Goal: Navigation & Orientation: Find specific page/section

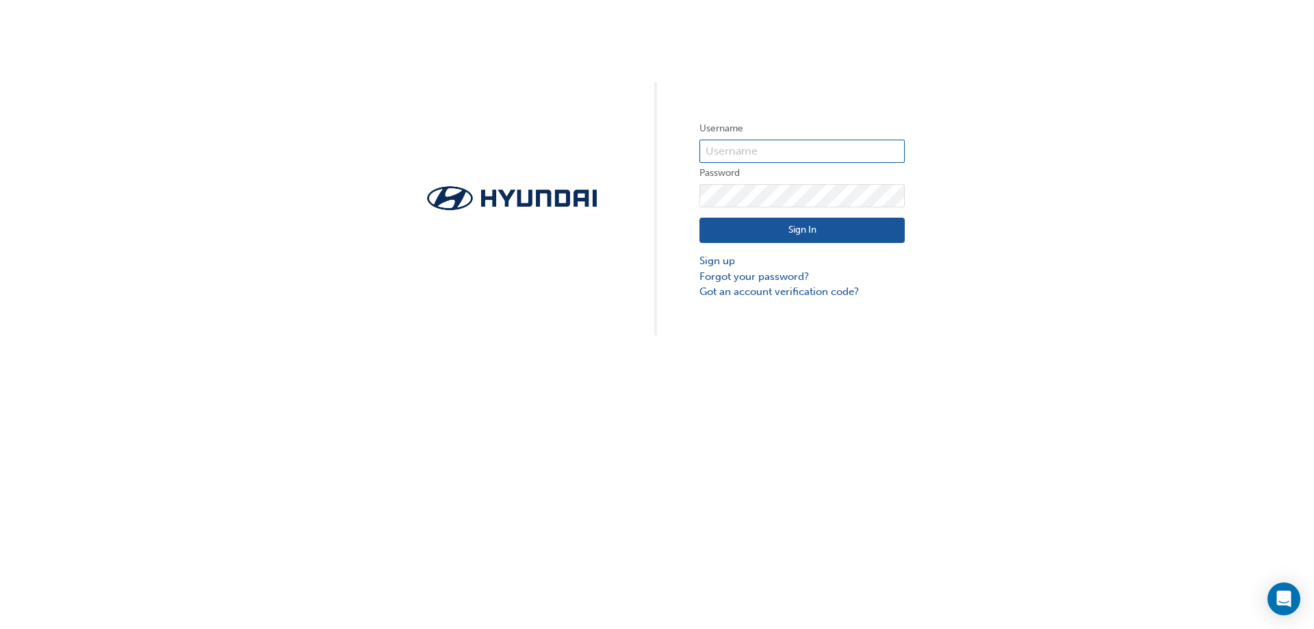
click at [768, 146] on input "text" at bounding box center [801, 151] width 205 height 23
type input "quant"
click at [722, 203] on div "Username quant Password Sign In Sign up Forgot your password? Got an account ve…" at bounding box center [657, 167] width 1314 height 335
click button "Sign In" at bounding box center [801, 231] width 205 height 26
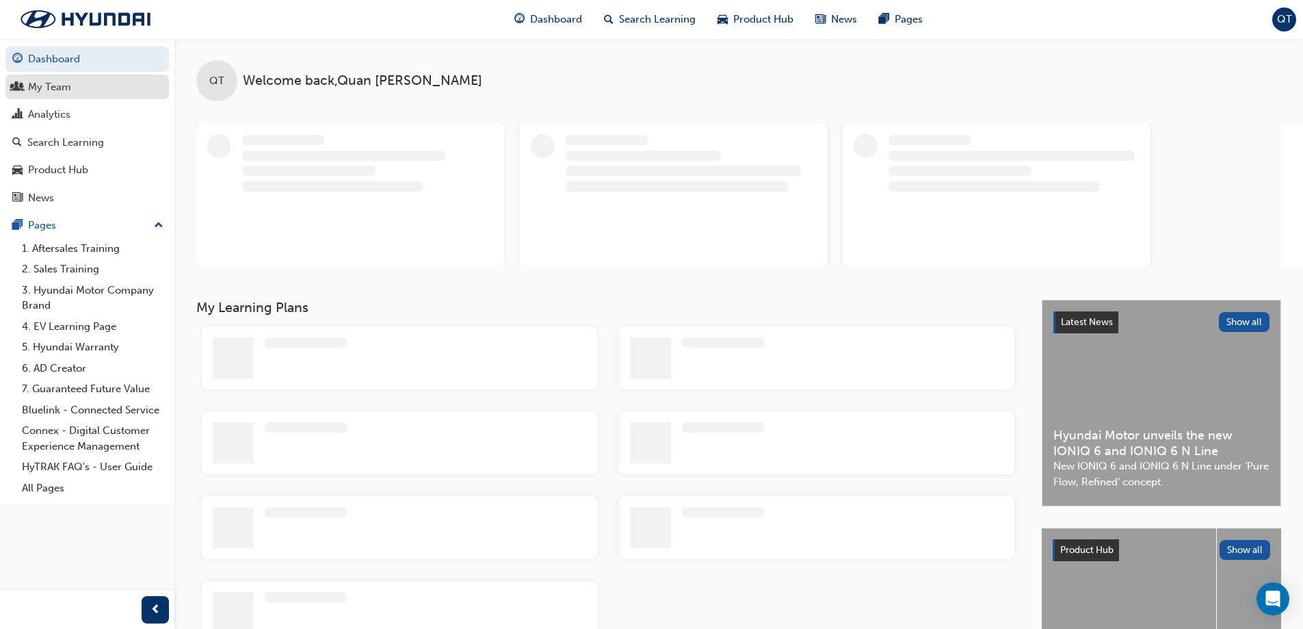
click at [48, 89] on div "My Team" at bounding box center [49, 87] width 43 height 16
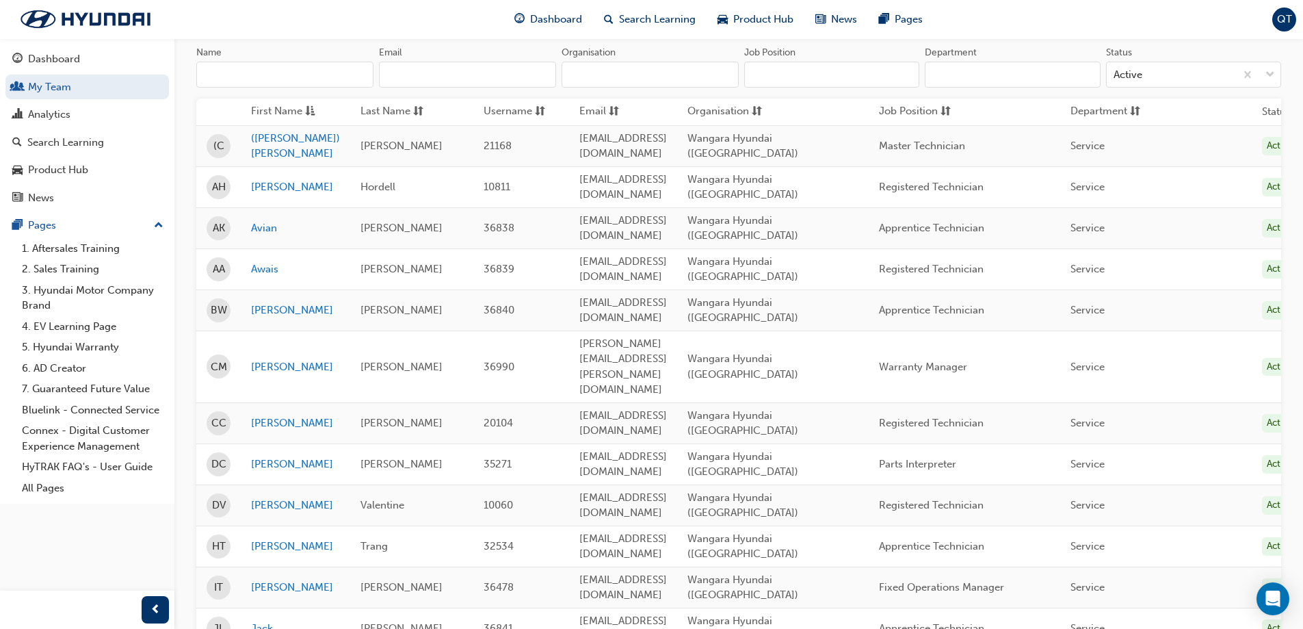
scroll to position [274, 0]
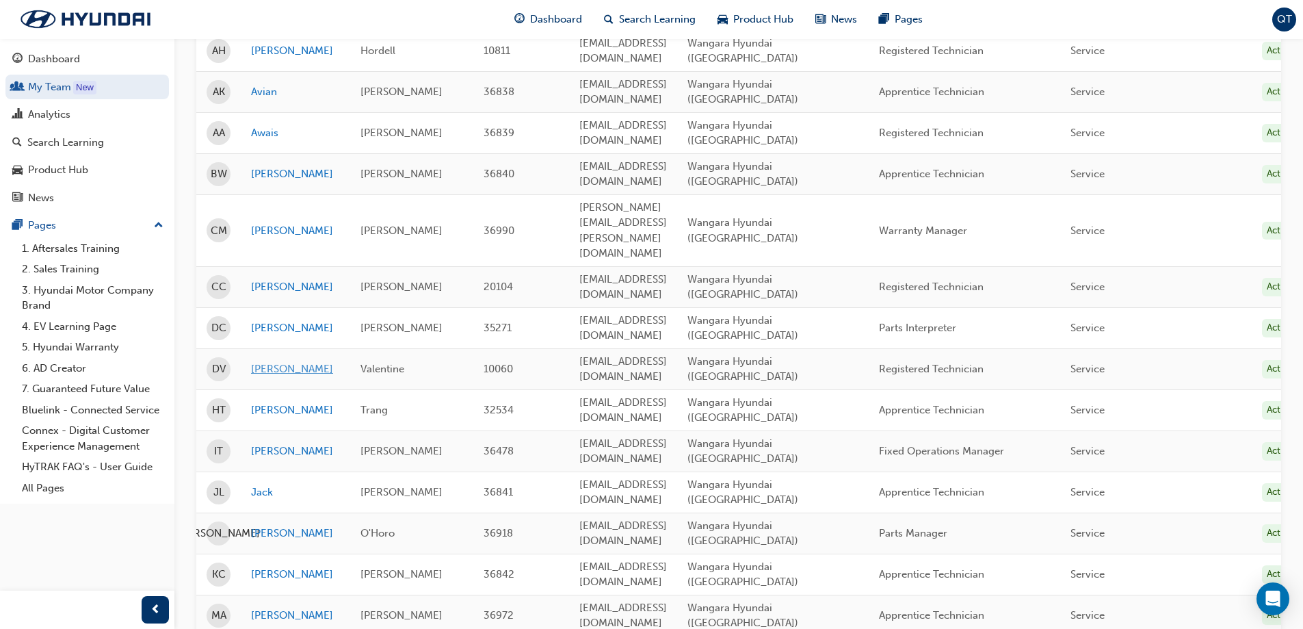
click at [270, 361] on link "[PERSON_NAME]" at bounding box center [295, 369] width 89 height 16
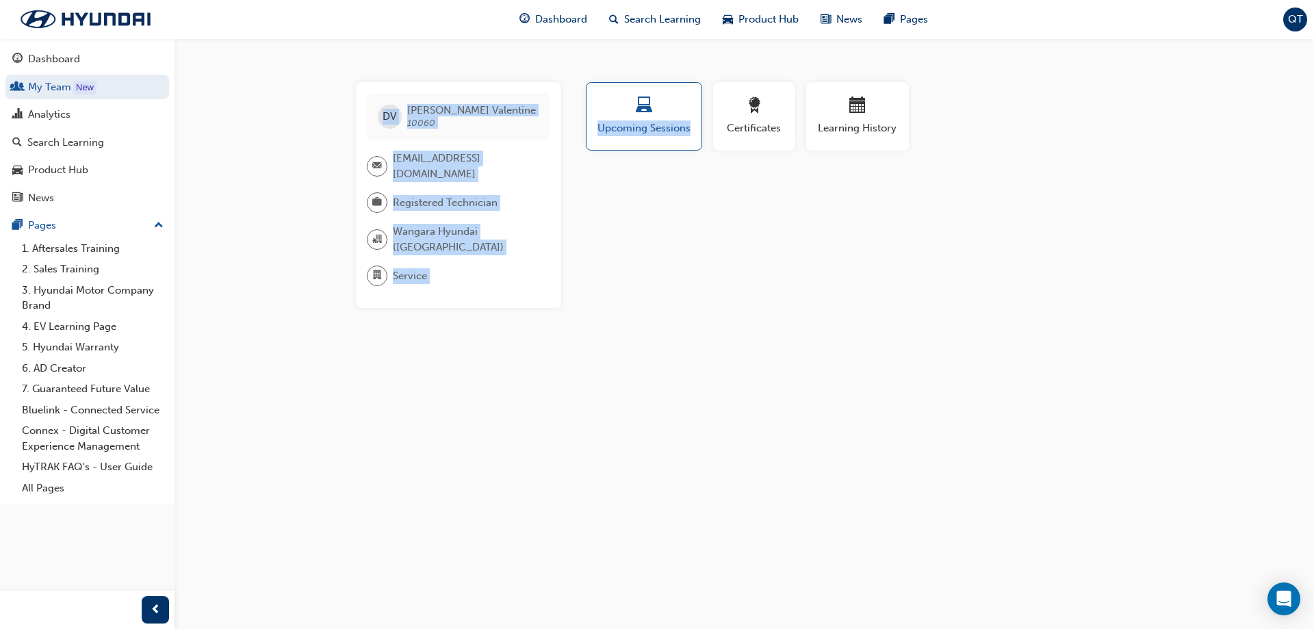
drag, startPoint x: 590, startPoint y: 321, endPoint x: 382, endPoint y: 92, distance: 308.5
click at [382, 92] on div "DV [PERSON_NAME] 10060 [EMAIL_ADDRESS][DOMAIN_NAME] Registered Technician Wanga…" at bounding box center [657, 314] width 1314 height 629
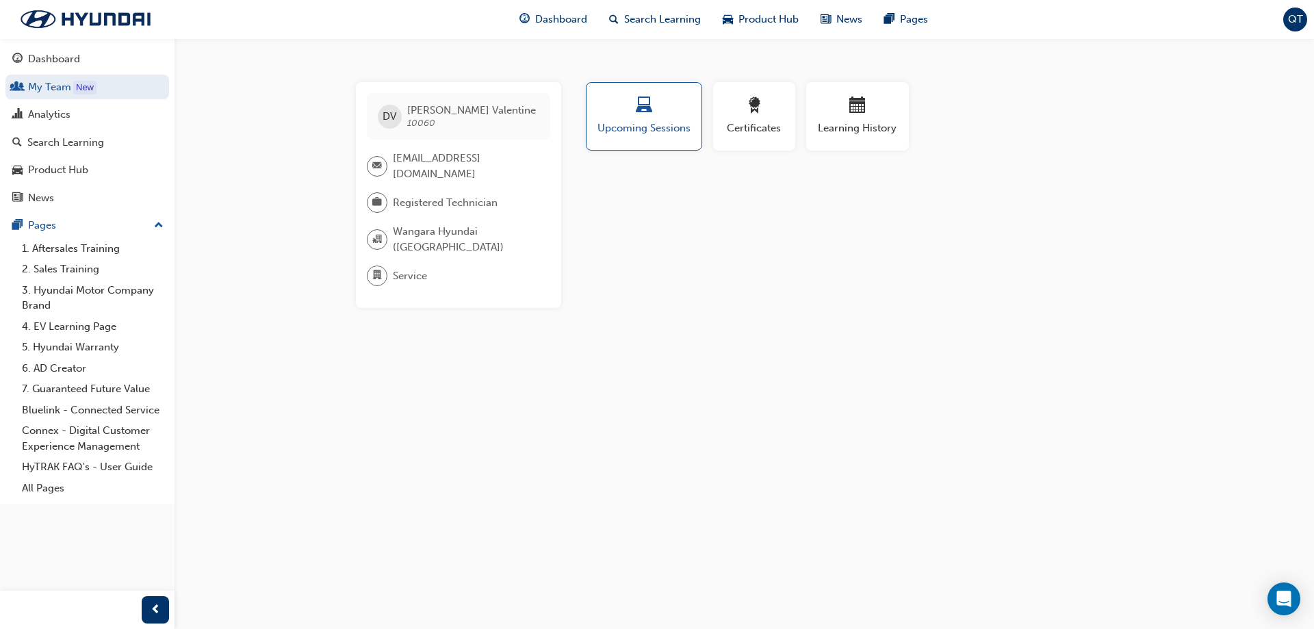
click at [735, 373] on div "DV [PERSON_NAME] 10060 [EMAIL_ADDRESS][DOMAIN_NAME] Registered Technician Wanga…" at bounding box center [657, 314] width 1314 height 629
